Goal: Transaction & Acquisition: Purchase product/service

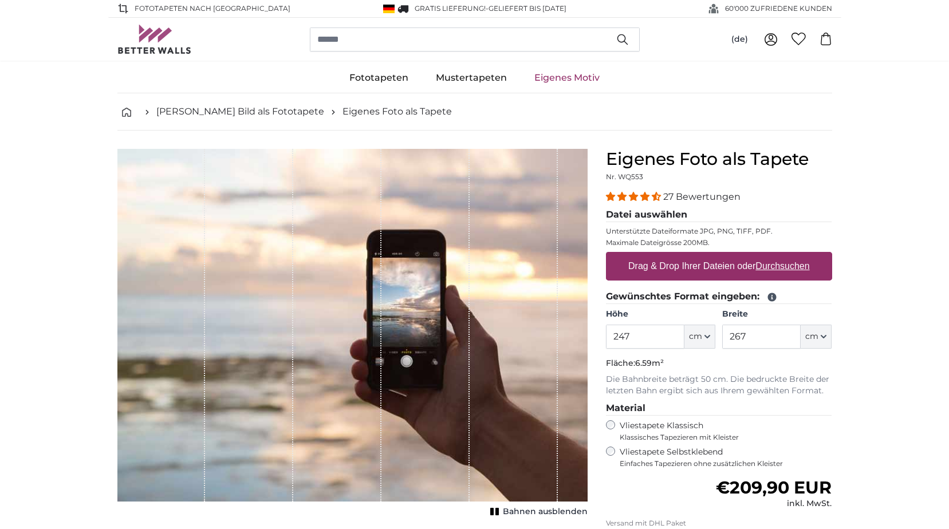
type input "247"
drag, startPoint x: 774, startPoint y: 336, endPoint x: 727, endPoint y: 344, distance: 47.5
click at [727, 344] on input "267" at bounding box center [761, 337] width 78 height 24
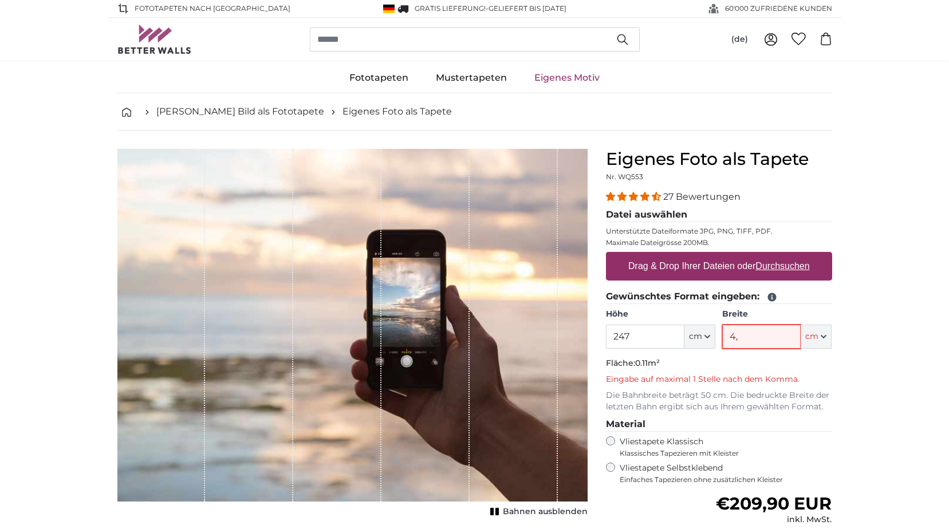
type input "4"
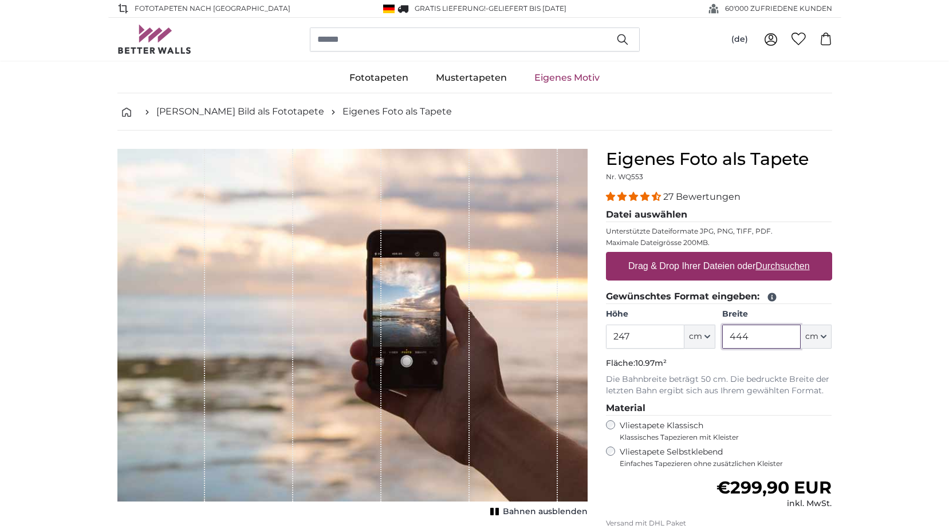
type input "444"
click at [831, 365] on p "Fläche: 10.97m²" at bounding box center [719, 363] width 226 height 11
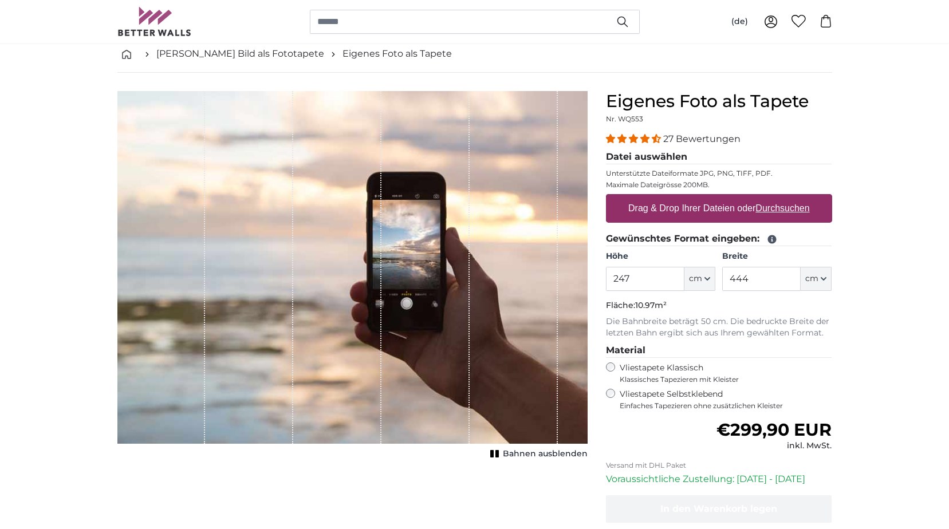
scroll to position [57, 0]
click at [716, 208] on label "Drag & Drop Ihrer Dateien oder Durchsuchen" at bounding box center [719, 209] width 191 height 23
click at [716, 198] on input "Drag & Drop Ihrer Dateien oder Durchsuchen" at bounding box center [719, 196] width 226 height 3
click at [705, 213] on label "Drag & Drop Ihrer Dateien oder Durchsuchen" at bounding box center [719, 209] width 191 height 23
click at [705, 198] on input "Drag & Drop Ihrer Dateien oder Durchsuchen" at bounding box center [719, 196] width 226 height 3
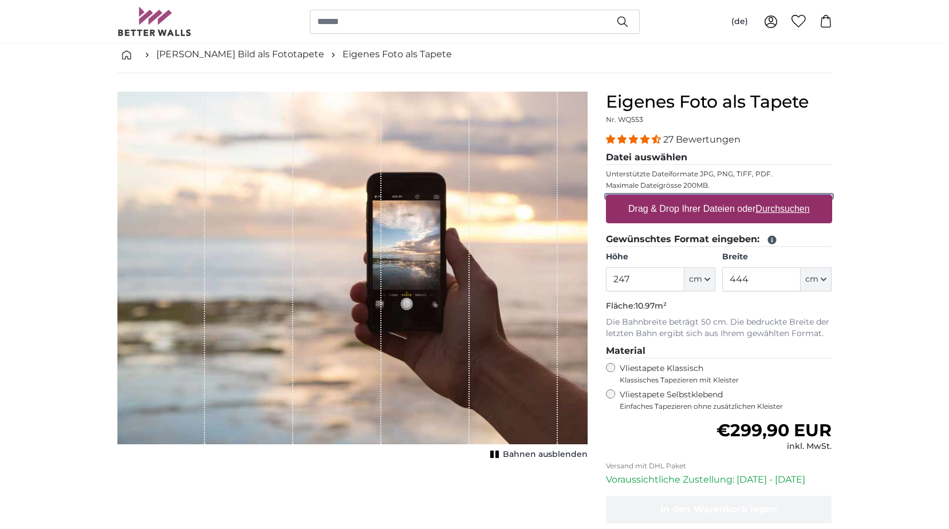
type input "**********"
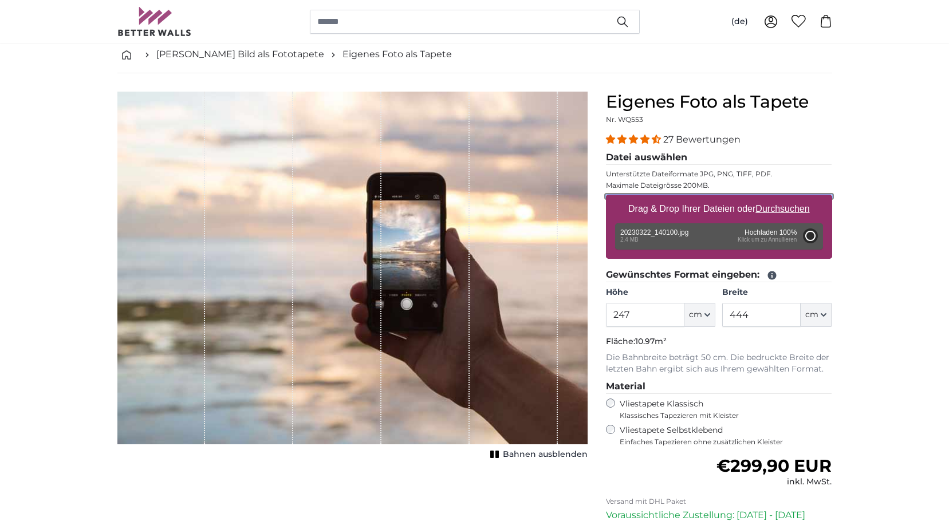
type input "122"
type input "297.7"
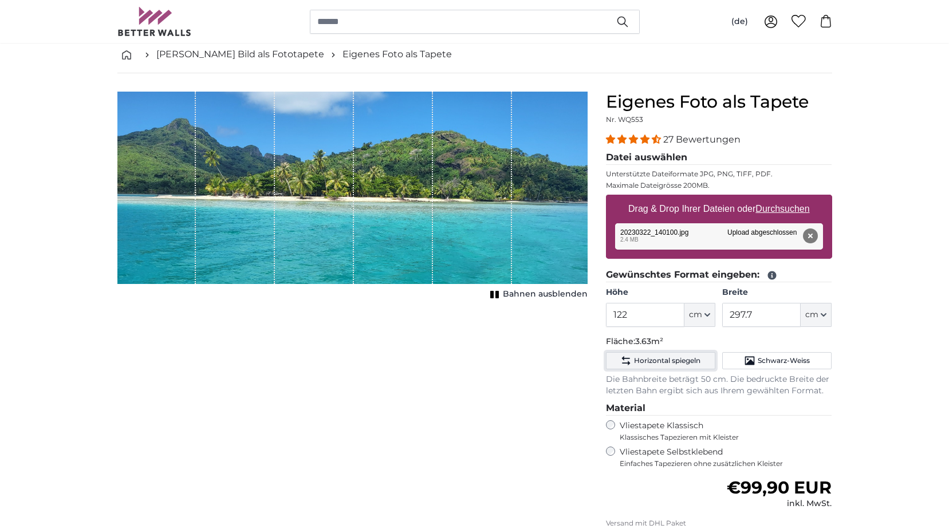
click at [691, 366] on button "Horizontal spiegeln" at bounding box center [660, 360] width 109 height 17
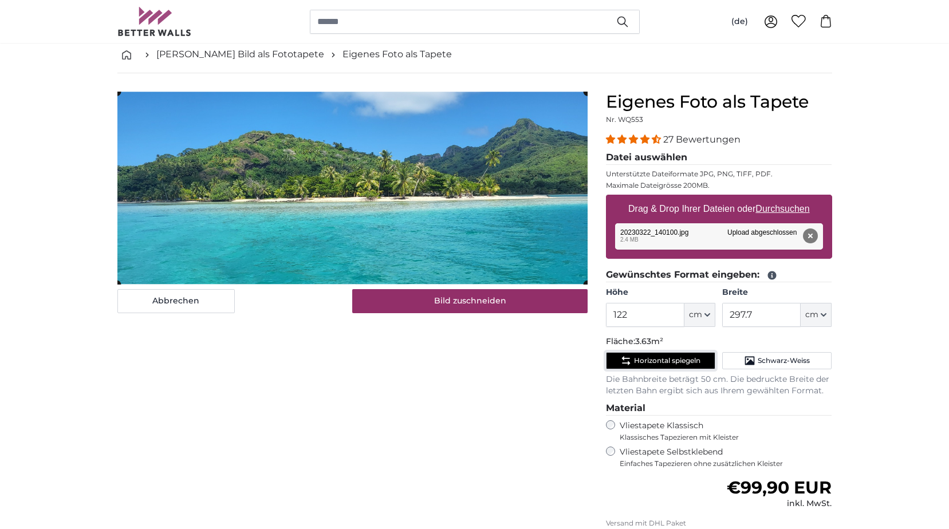
click at [696, 358] on span "Horizontal spiegeln" at bounding box center [667, 360] width 66 height 9
